Goal: Information Seeking & Learning: Find specific fact

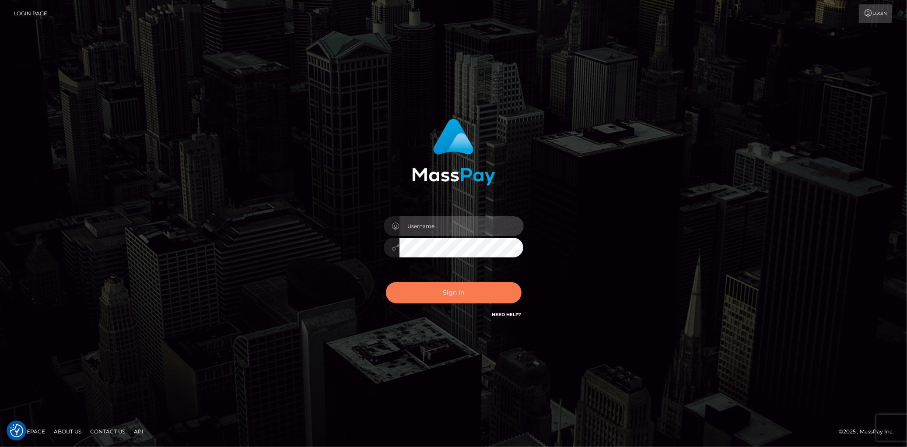
type input "Eduard Gavrilescu"
click at [428, 302] on button "Sign in" at bounding box center [454, 292] width 136 height 21
type input "Eduard Gavrilescu"
click at [429, 292] on button "Sign in" at bounding box center [454, 292] width 136 height 21
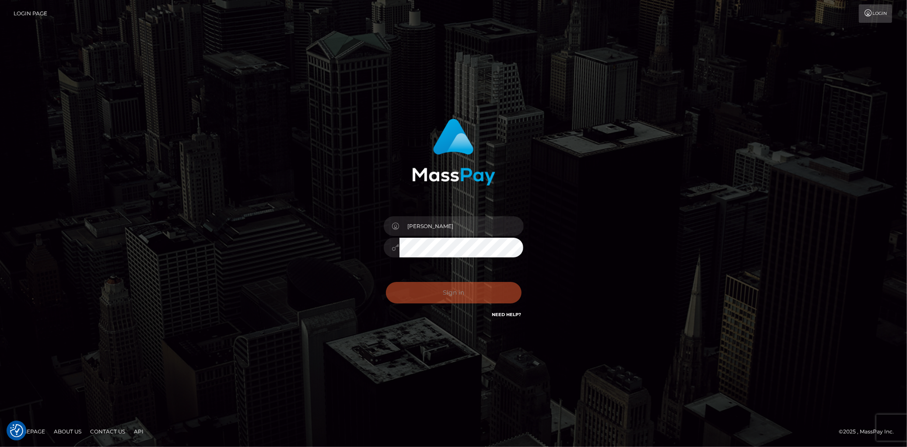
checkbox input "true"
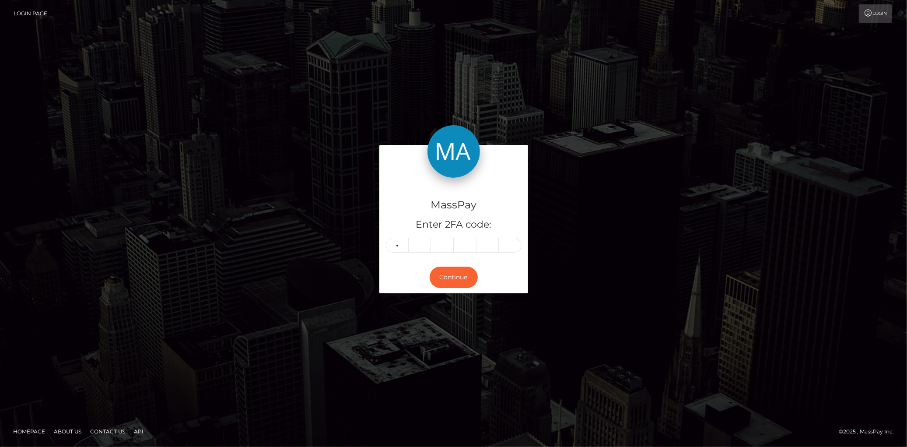
type input "7"
type input "6"
type input "0"
type input "3"
type input "0"
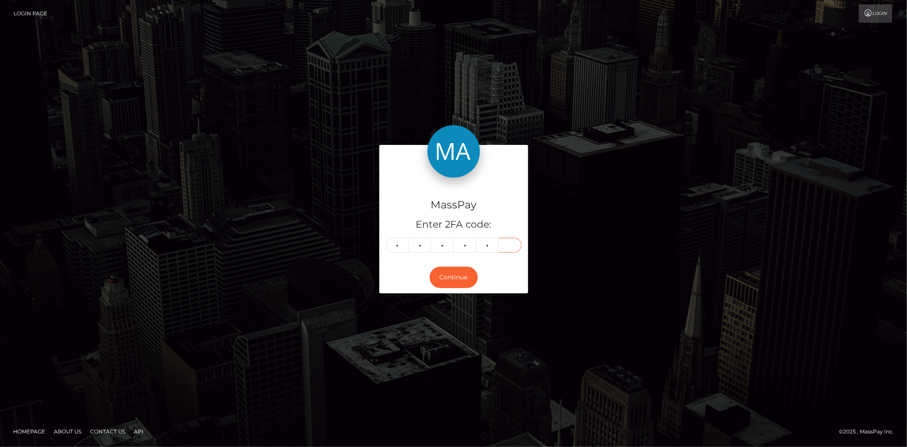
type input "7"
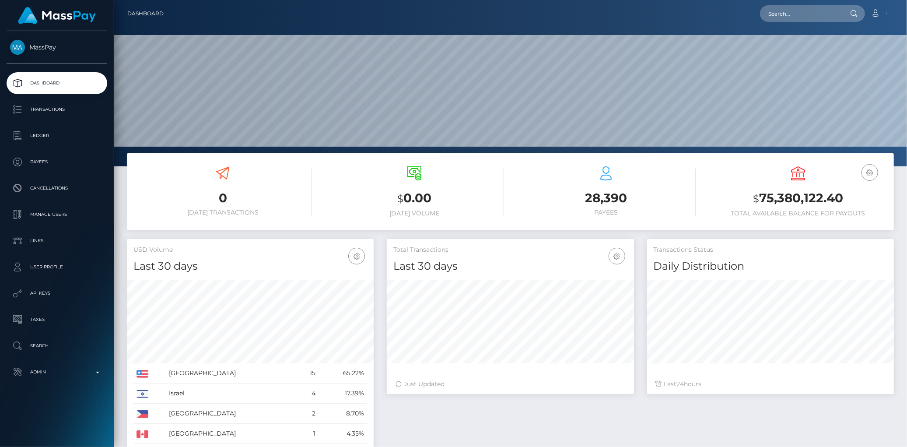
scroll to position [155, 247]
click at [809, 28] on div at bounding box center [510, 83] width 793 height 166
click at [803, 20] on input "text" at bounding box center [801, 13] width 82 height 17
paste input "poact_6Fv8MEysTe43"
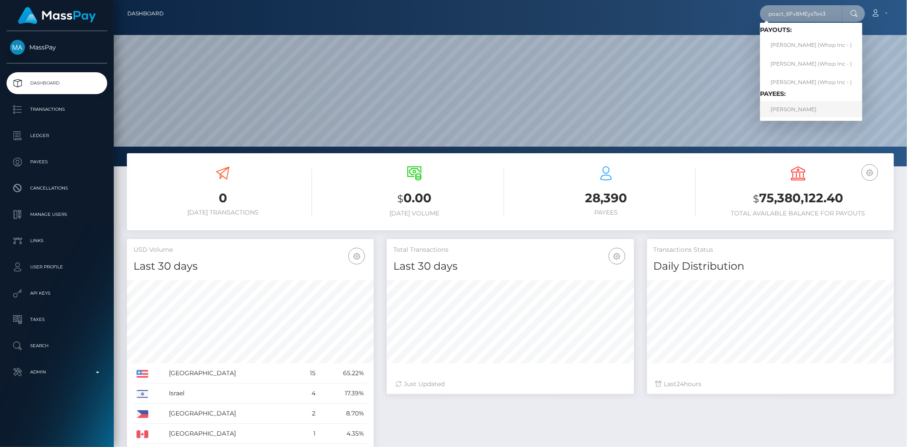
type input "poact_6Fv8MEysTe43"
click at [790, 111] on link "BRETT RONALD HIDGCOCK" at bounding box center [811, 109] width 102 height 16
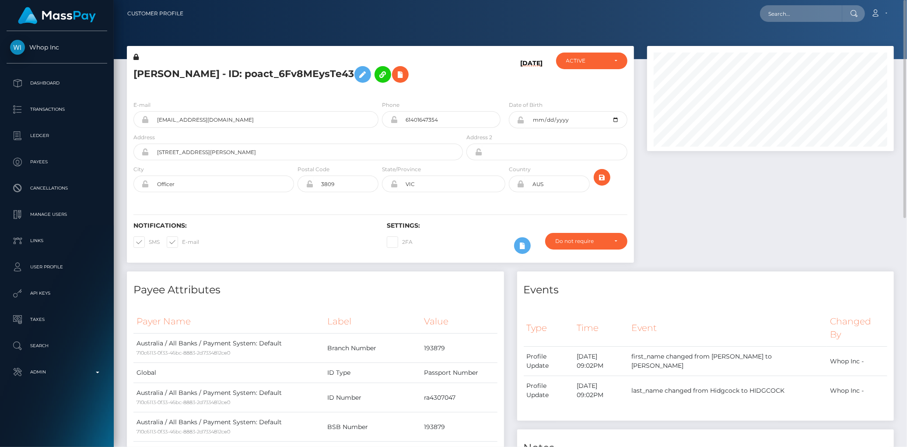
click at [215, 81] on h5 "BRETT RONALD HIDGCOCK - ID: poact_6Fv8MEysTe43" at bounding box center [295, 74] width 325 height 25
click at [211, 75] on h5 "BRETT RONALD HIDGCOCK - ID: poact_6Fv8MEysTe43" at bounding box center [295, 74] width 325 height 25
copy h5 "BRETT RONALD HIDGCOCK - ID: poact_6Fv8MEysTe43"
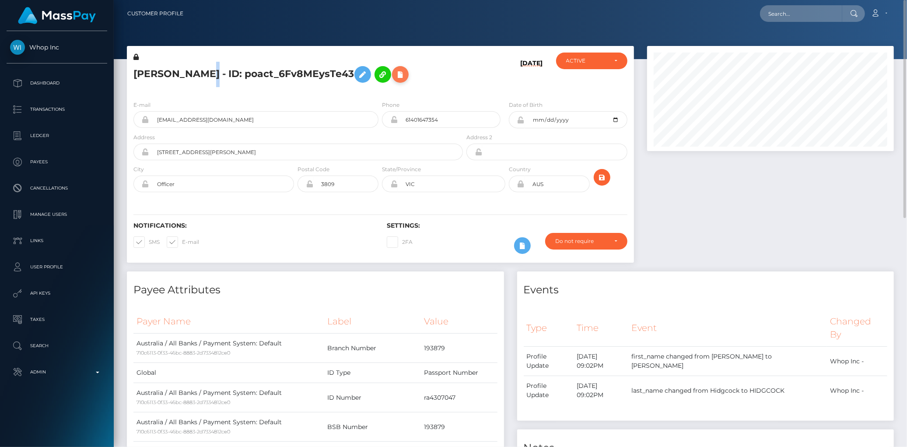
click at [395, 80] on icon at bounding box center [400, 74] width 11 height 11
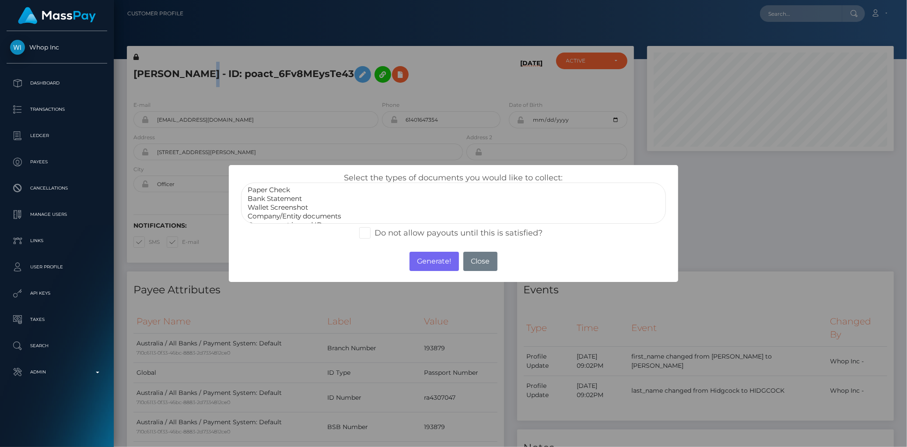
scroll to position [16, 0]
select select "Government issued ID"
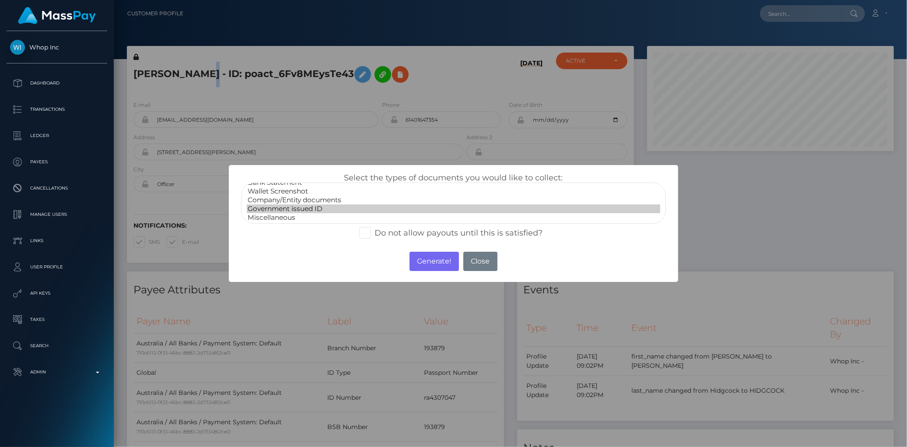
click at [281, 210] on option "Government issued ID" at bounding box center [453, 208] width 413 height 9
click at [423, 260] on button "Generate!" at bounding box center [434, 261] width 49 height 19
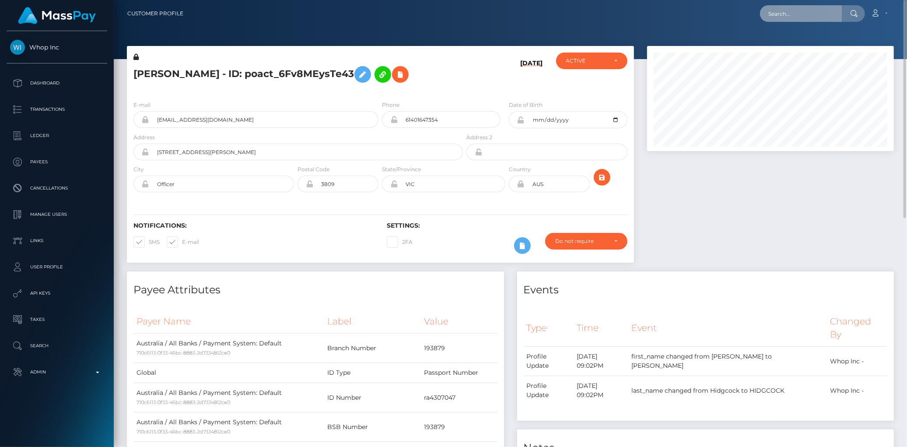
click at [777, 15] on input "text" at bounding box center [801, 13] width 82 height 17
paste input "d7a3def8-875b-11f0-8023-0266f44cc279"
type input "d7a3def8-875b-11f0-8023-0266f44cc279"
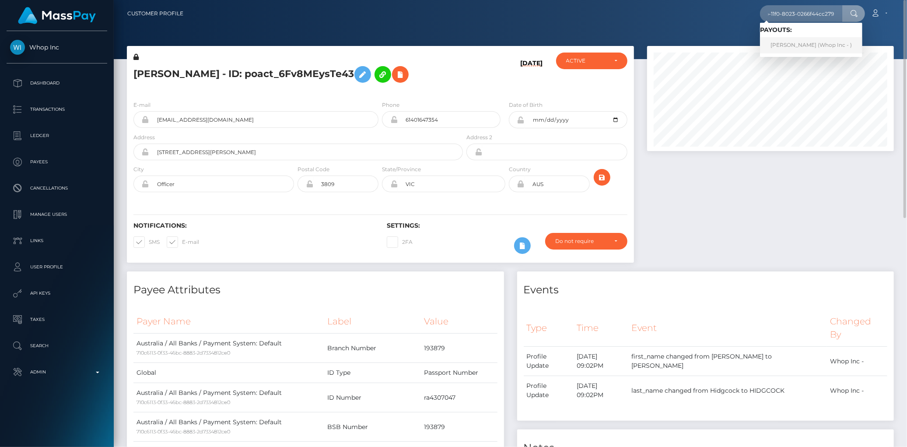
click at [785, 47] on link "EMIN SULJOVIĆ (Whop Inc - )" at bounding box center [811, 45] width 102 height 16
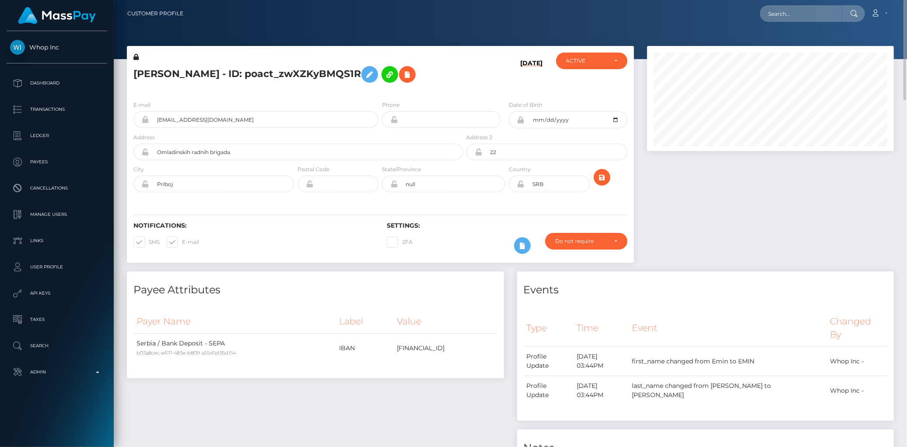
click at [184, 131] on div "E-mail eminsulj06@gmail.com" at bounding box center [253, 116] width 253 height 32
click at [179, 114] on input "eminsulj06@gmail.com" at bounding box center [263, 119] width 229 height 17
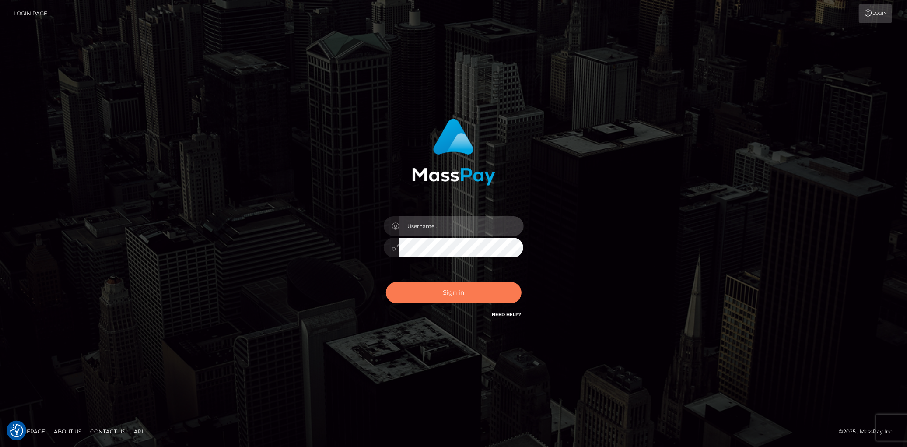
type input "Eduard Gavrilescu"
click at [437, 286] on button "Sign in" at bounding box center [454, 292] width 136 height 21
type input "[PERSON_NAME]"
click at [437, 286] on button "Sign in" at bounding box center [454, 292] width 136 height 21
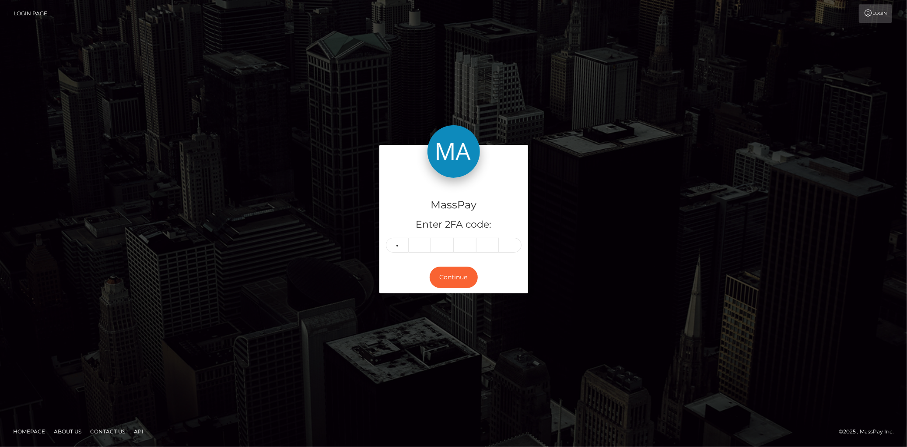
type input "4"
type input "5"
type input "4"
type input "0"
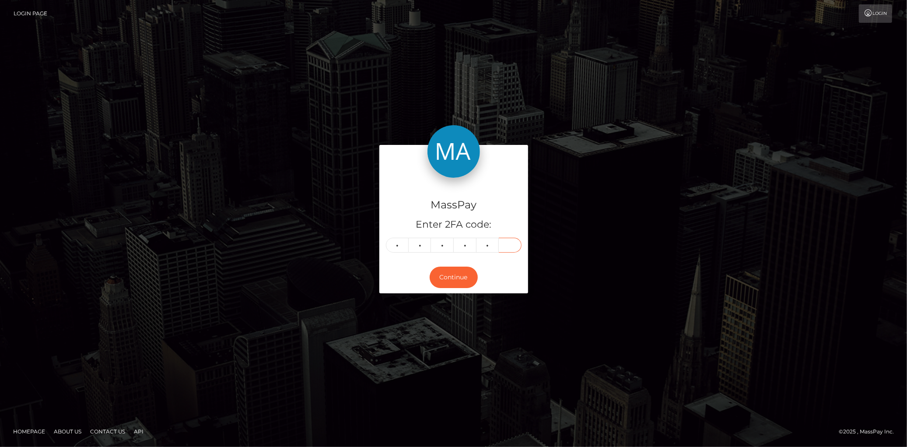
type input "3"
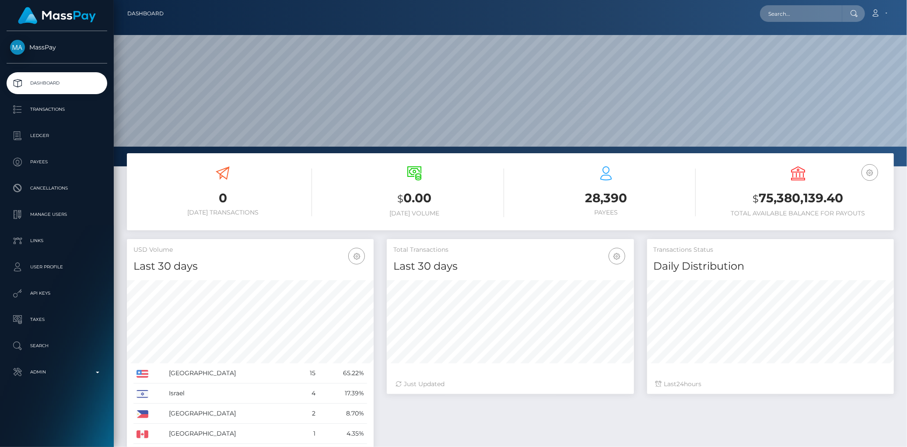
scroll to position [155, 247]
click at [789, 7] on input "text" at bounding box center [801, 13] width 82 height 17
paste input "user_2wudcFMlsldbo"
click at [782, 11] on input "user_2wudcFMlsldbo" at bounding box center [801, 13] width 82 height 17
click at [828, 14] on input "user_2wudcFMlsldbo" at bounding box center [801, 13] width 82 height 17
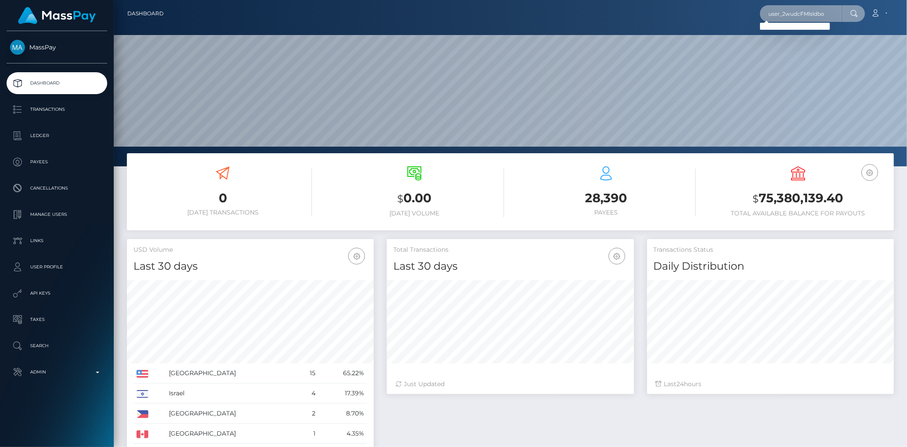
drag, startPoint x: 787, startPoint y: 11, endPoint x: 769, endPoint y: 11, distance: 17.9
click at [769, 11] on input "user_2wudcFMlsldbo" at bounding box center [801, 13] width 82 height 17
type input "2wudcFMlsldbo"
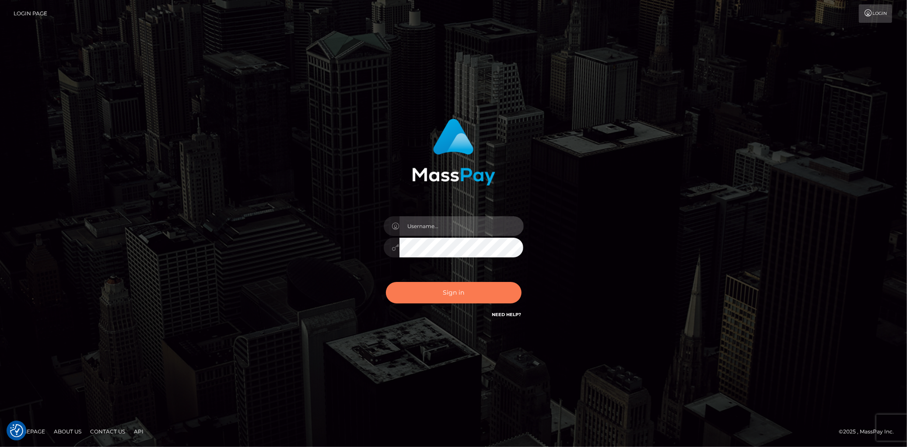
type input "[PERSON_NAME]"
click at [443, 291] on button "Sign in" at bounding box center [454, 292] width 136 height 21
type input "Eduard Gavrilescu"
click at [442, 290] on button "Sign in" at bounding box center [454, 292] width 136 height 21
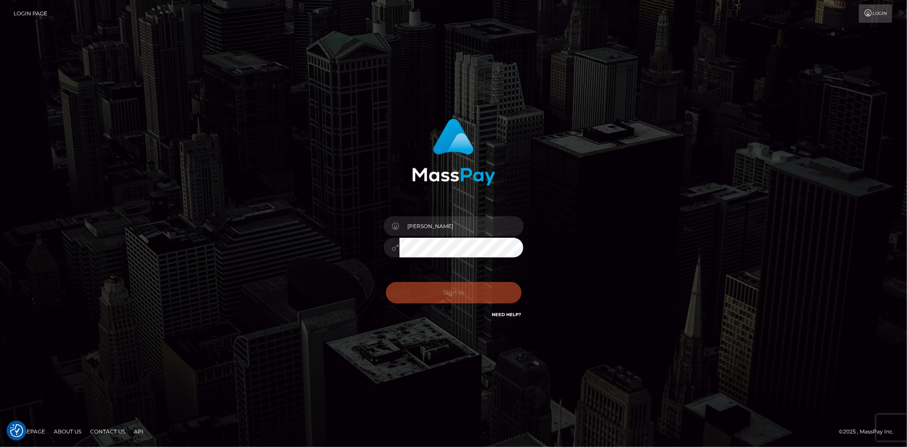
checkbox input "true"
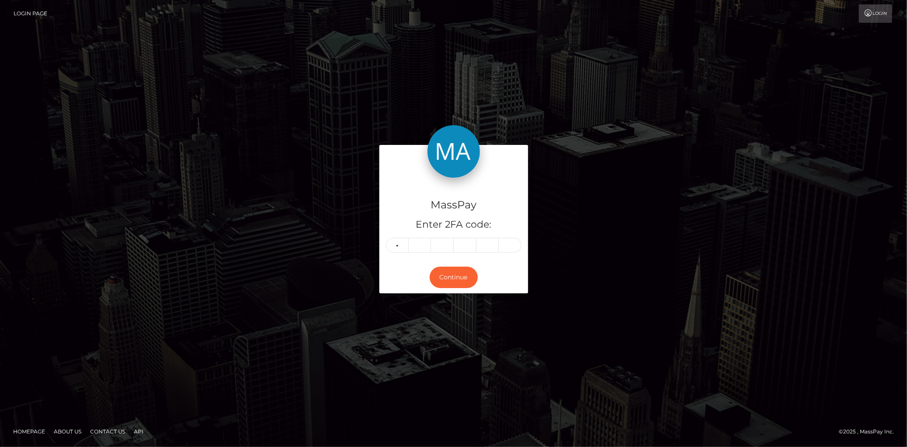
type input "3"
type input "1"
type input "9"
type input "4"
type input "3"
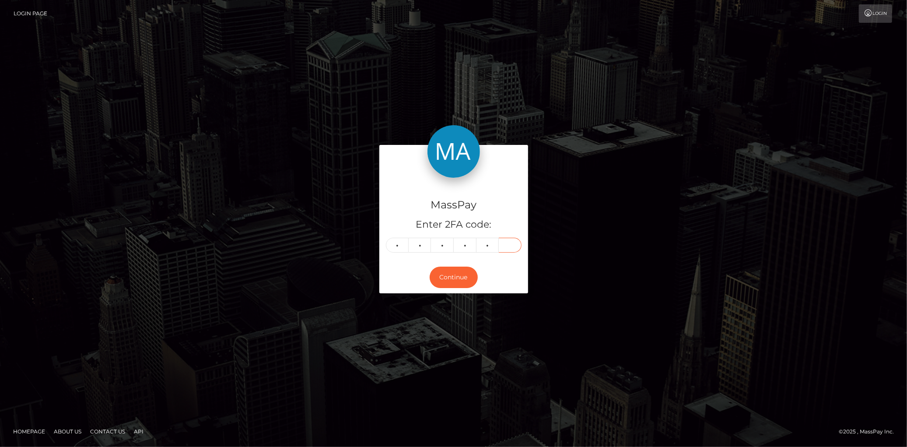
type input "4"
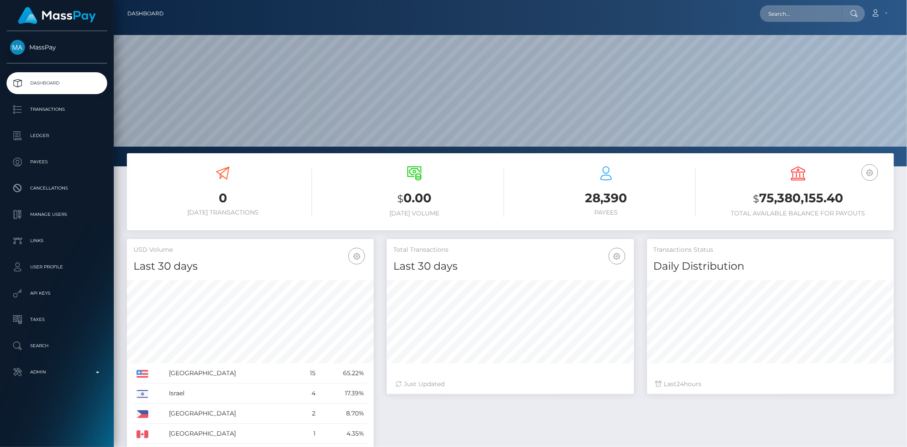
scroll to position [155, 247]
click at [808, 15] on input "text" at bounding box center [801, 13] width 82 height 17
paste input "de093770-4a78-11ef-9e4e-06f6d32cc99d"
type input "de093770-4a78-11ef-9e4e-06f6d32cc99d"
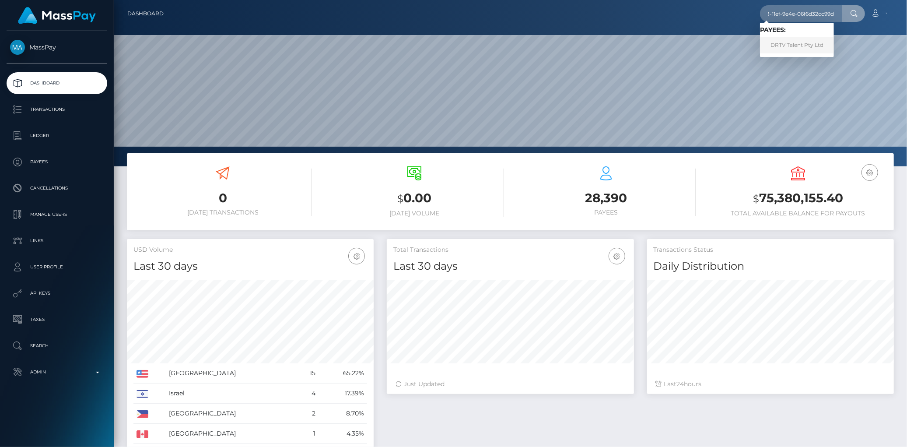
click at [784, 42] on link "DRTV Talent Pty Ltd" at bounding box center [797, 45] width 74 height 16
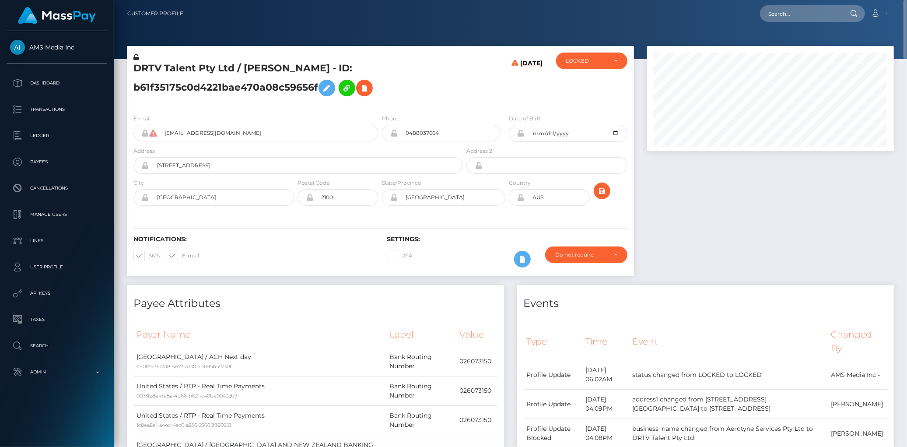
click at [182, 63] on h5 "DRTV Talent Pty Ltd / [PERSON_NAME] - ID: b61f35175c0d4221bae470a08c59656f" at bounding box center [295, 81] width 325 height 39
click at [182, 63] on h5 "DRTV Talent Pty Ltd / Roslyn Switzer - ID: b61f35175c0d4221bae470a08c59656f" at bounding box center [295, 81] width 325 height 39
copy h5 "DRTV Talent Pty Ltd / Roslyn Switzer - ID: b61f35175c0d4221bae470a08c59656f"
click at [768, 10] on input "text" at bounding box center [801, 13] width 82 height 17
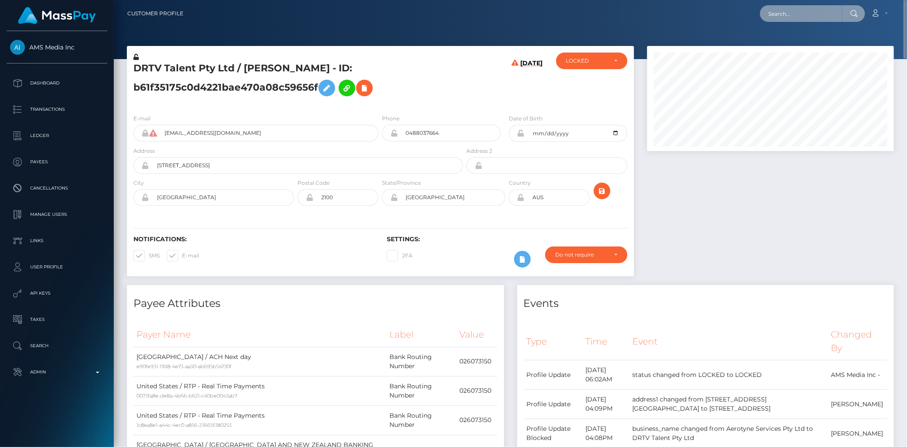
paste input "b2115d2c-3186-11f0-9652-02c4b4fc7cc9"
type input "b2115d2c-3186-11f0-9652-02c4b4fc7cc9"
click at [784, 44] on link "DAJANA TOVA EVA" at bounding box center [796, 45] width 73 height 16
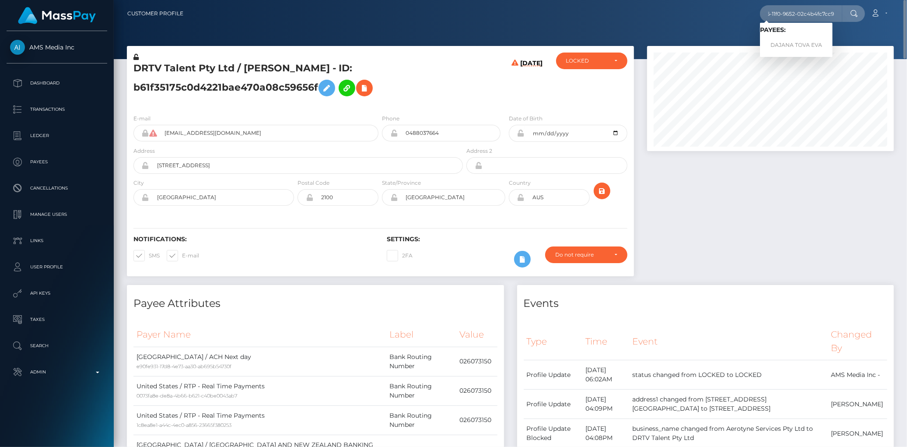
scroll to position [0, 0]
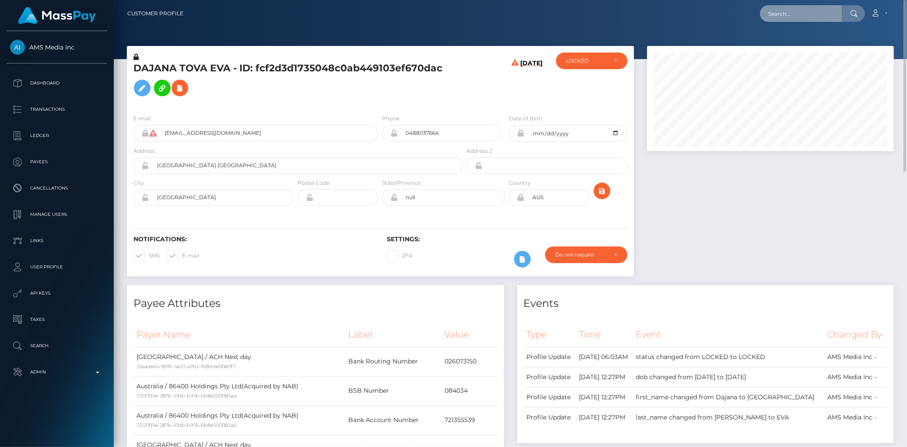
click at [769, 9] on input "text" at bounding box center [801, 13] width 82 height 17
paste input "ff5c60f2-8d18-11ef-a6af-0647902b6ff9"
type input "ff5c60f2-8d18-11ef-a6af-0647902b6ff9"
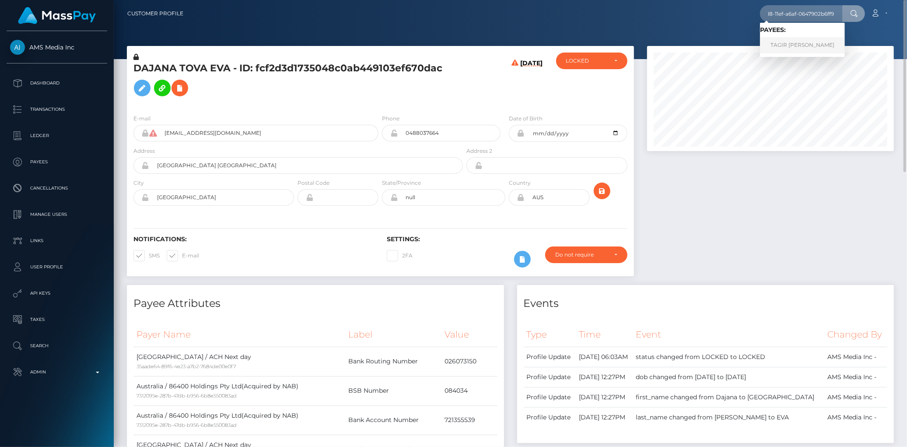
click at [785, 44] on link "TAGIR RENATOVICH YUMANGULOV" at bounding box center [802, 45] width 85 height 16
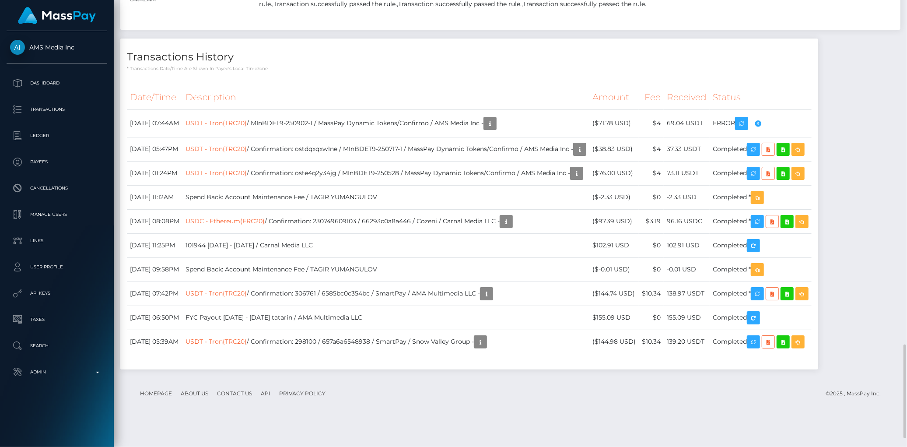
scroll to position [1684, 0]
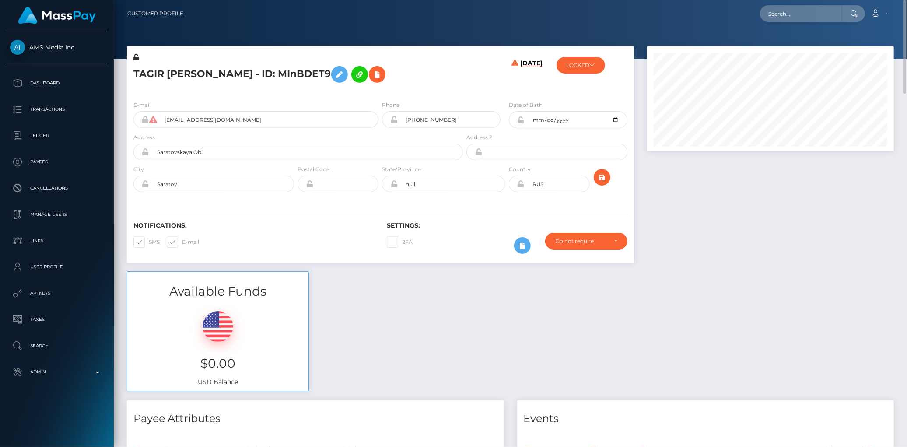
click at [230, 65] on h5 "TAGIR RENATOVICH YUMANGULOV - ID: MInBDET9" at bounding box center [295, 74] width 325 height 25
click at [225, 67] on h5 "TAGIR RENATOVICH YUMANGULOV - ID: MInBDET9" at bounding box center [295, 74] width 325 height 25
copy h5 "TAGIR RENATOVICH YUMANGULOV - ID: MInBDET9"
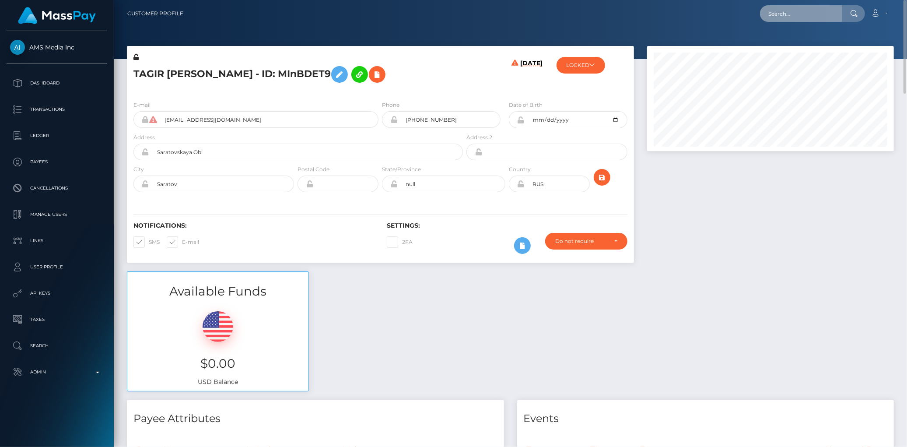
click at [776, 11] on input "text" at bounding box center [801, 13] width 82 height 17
paste input "pieterodessa@gmail.com"
type input "pieterodessa@gmail.com"
click at [783, 44] on link "PIETER VAN ZYL PIENAAR" at bounding box center [795, 45] width 70 height 16
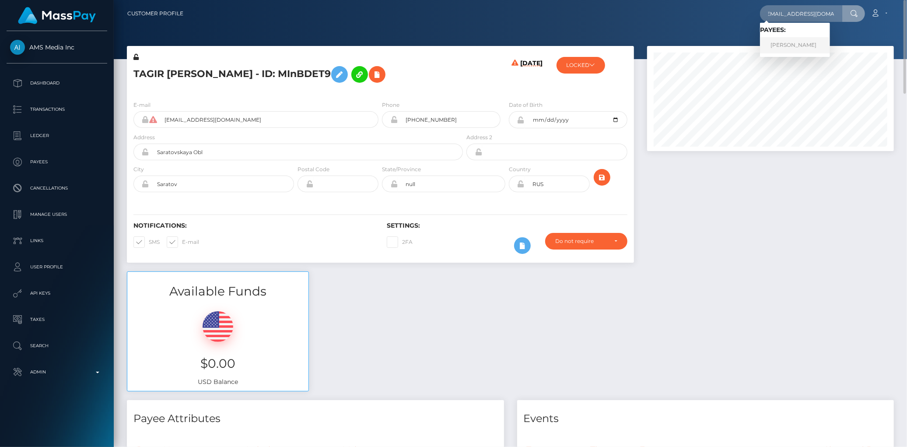
scroll to position [0, 0]
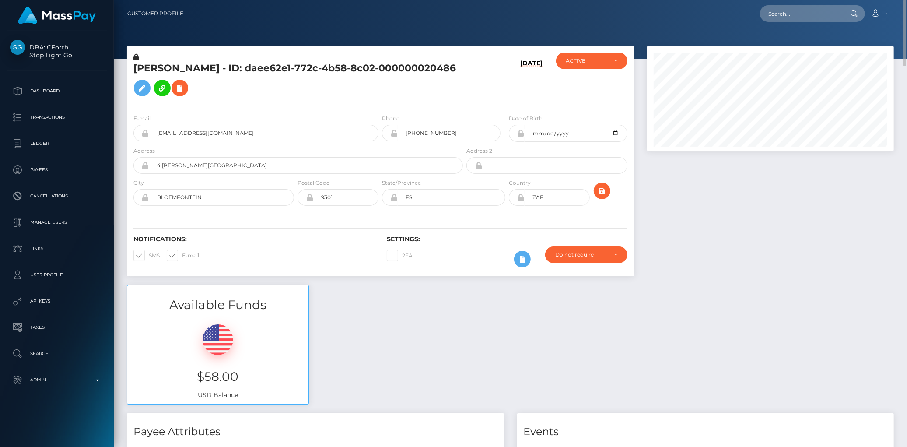
click at [763, 21] on div "Loading... Loading..." at bounding box center [812, 13] width 105 height 17
click at [767, 19] on input "text" at bounding box center [801, 13] width 82 height 17
paste input "[EMAIL_ADDRESS][DOMAIN_NAME]"
type input "[EMAIL_ADDRESS][DOMAIN_NAME]"
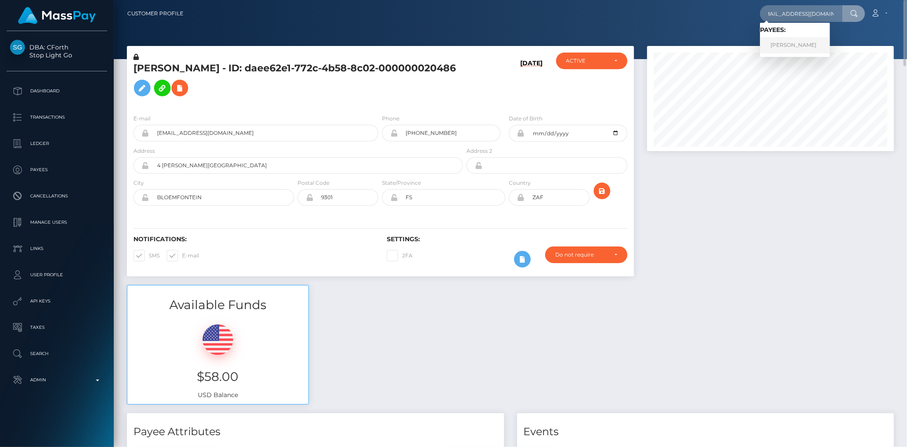
click at [776, 45] on link "PIETER VAN ZYL PIENAAR" at bounding box center [795, 45] width 70 height 16
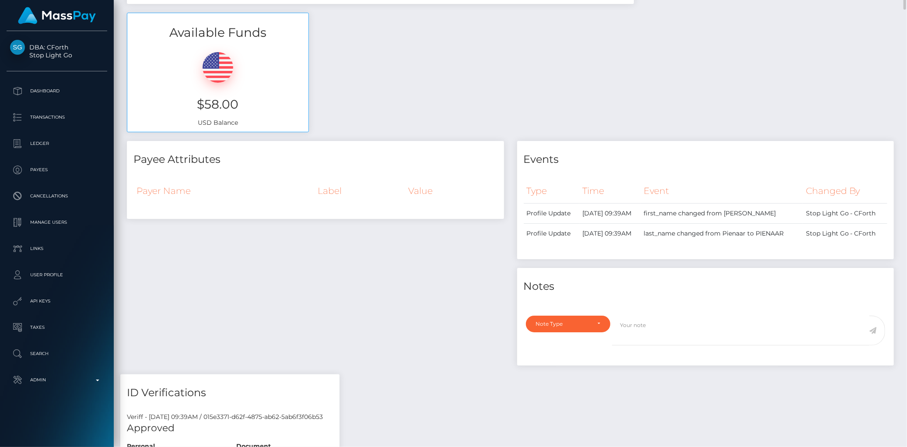
scroll to position [29, 0]
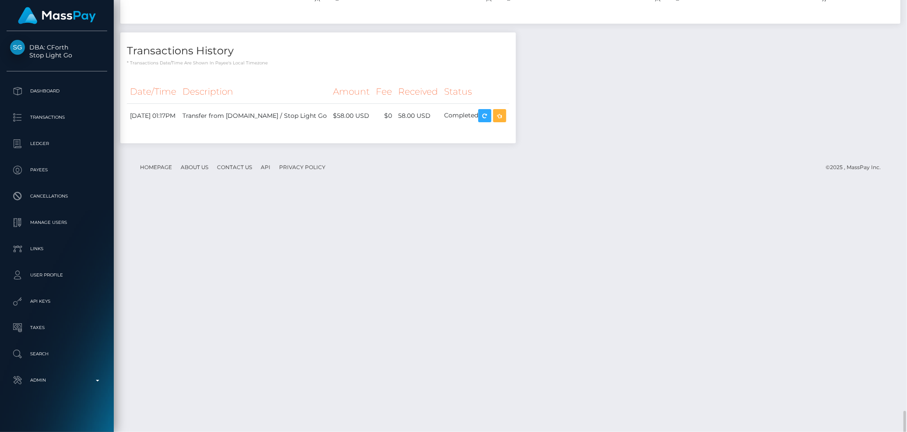
scroll to position [1210, 0]
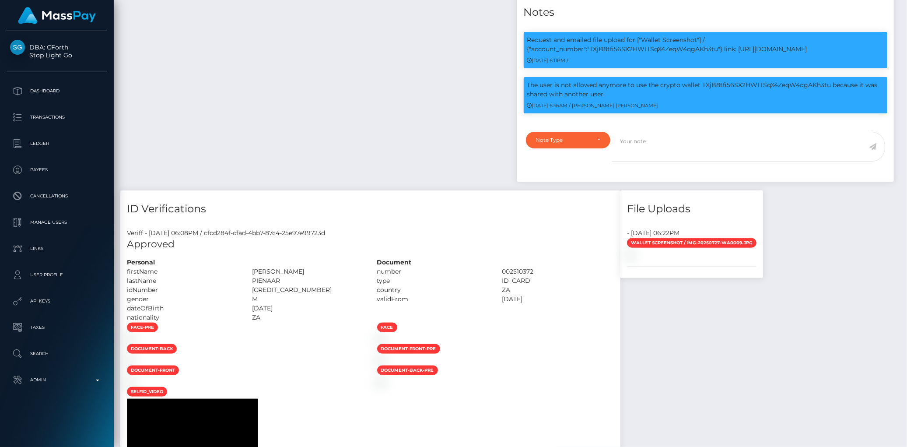
scroll to position [105, 247]
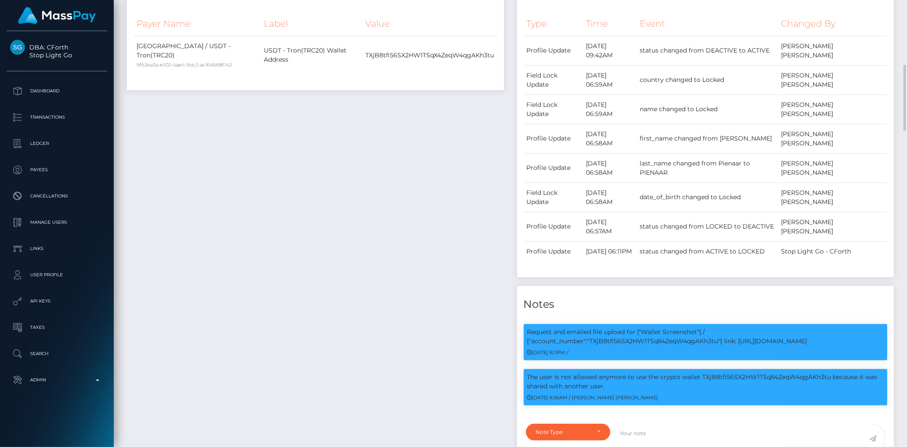
click at [778, 18] on th "Event" at bounding box center [707, 24] width 141 height 24
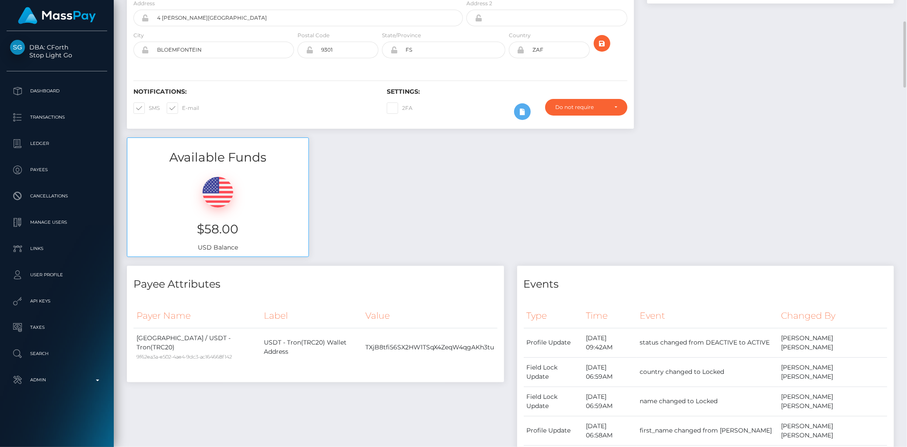
scroll to position [0, 0]
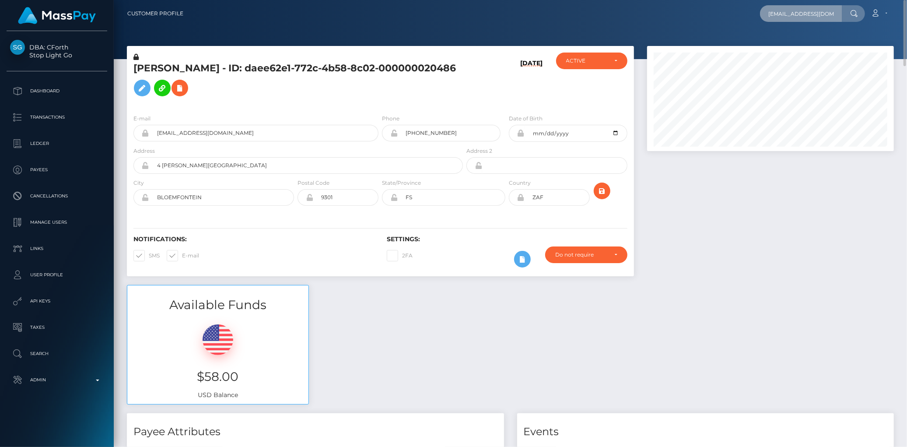
click at [778, 18] on input "pieterodessa+1@gmail.com" at bounding box center [801, 13] width 82 height 17
paste input "oact_MIsr8psEIMCu"
type input "poact_MIsr8psEIMCu"
click at [779, 46] on link "Natnael Daniel" at bounding box center [795, 45] width 70 height 16
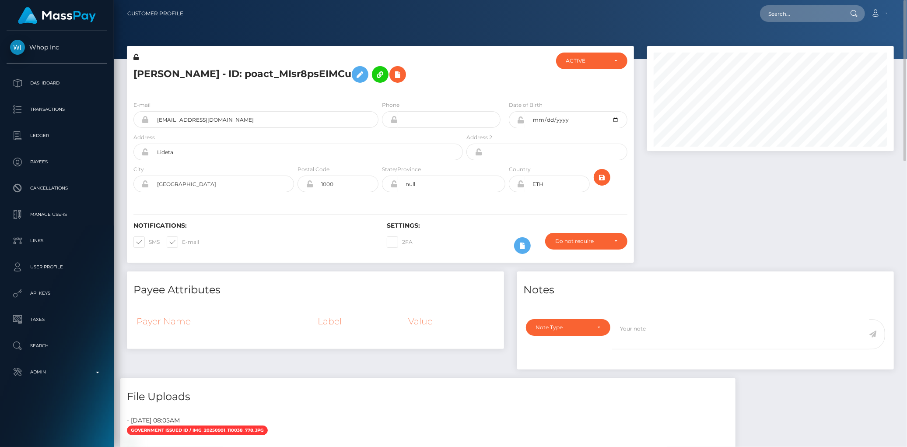
scroll to position [105, 247]
click at [256, 64] on h5 "Natnael Daniel - ID: poact_MIsr8psEIMCu" at bounding box center [295, 74] width 325 height 25
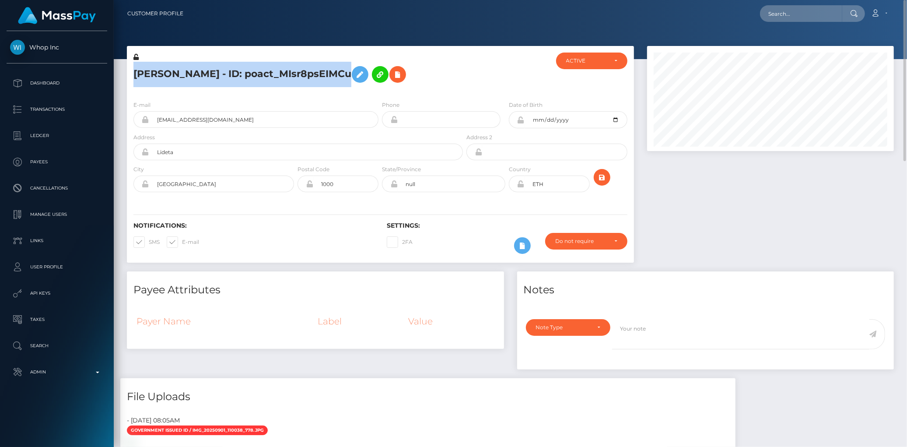
click at [256, 64] on h5 "Natnael Daniel - ID: poact_MIsr8psEIMCu" at bounding box center [295, 74] width 325 height 25
copy h5 "Natnael Daniel - ID: poact_MIsr8psEIMCu"
